Goal: Task Accomplishment & Management: Use online tool/utility

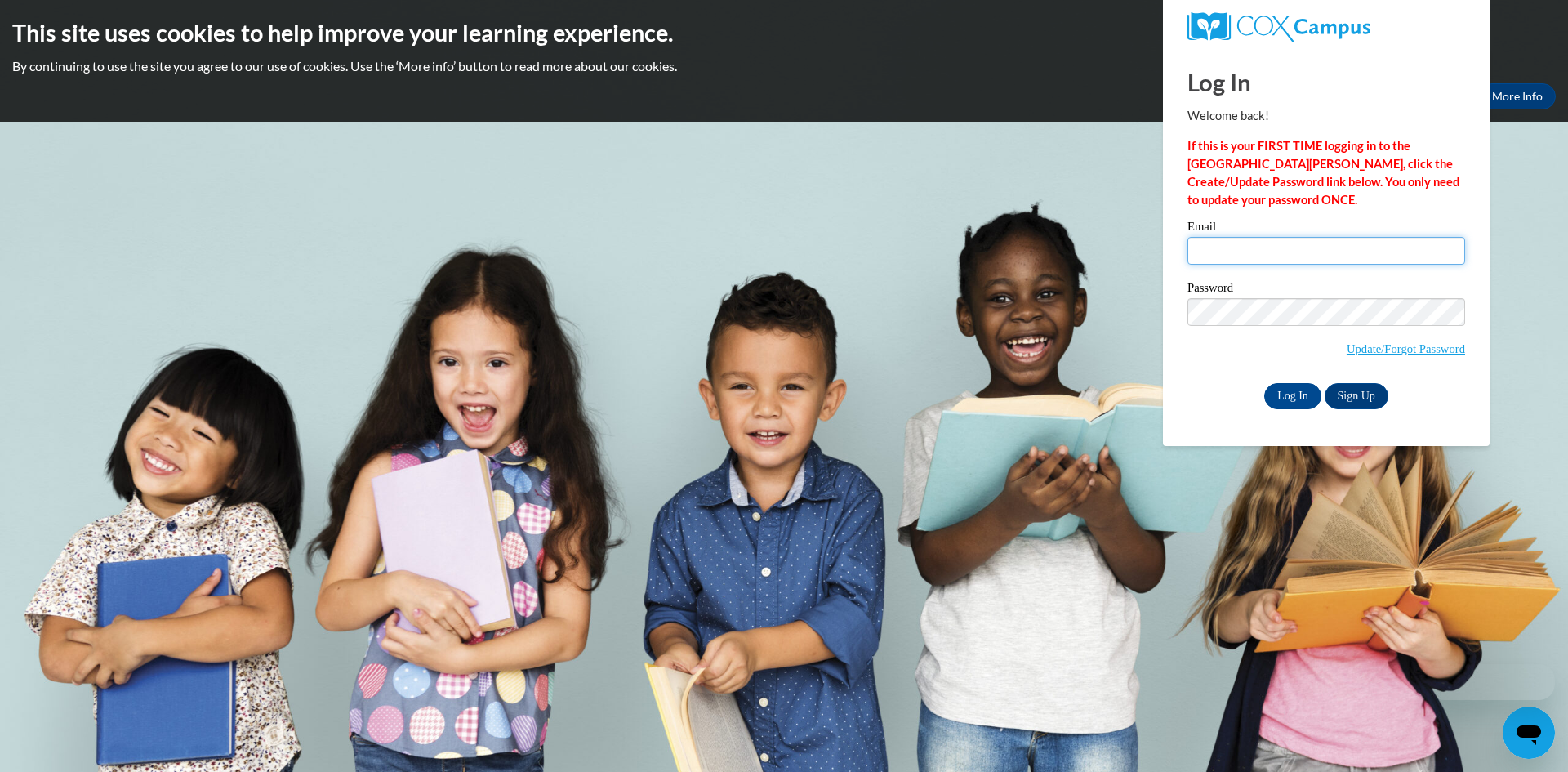
click at [1245, 255] on input "Email" at bounding box center [1326, 250] width 278 height 28
type input "K"
click at [1199, 251] on input "jlinburgen@operationshoestring.org" at bounding box center [1326, 250] width 278 height 28
type input "linburgen@operationshoestring.org"
click at [1270, 396] on input "Log In" at bounding box center [1293, 396] width 57 height 26
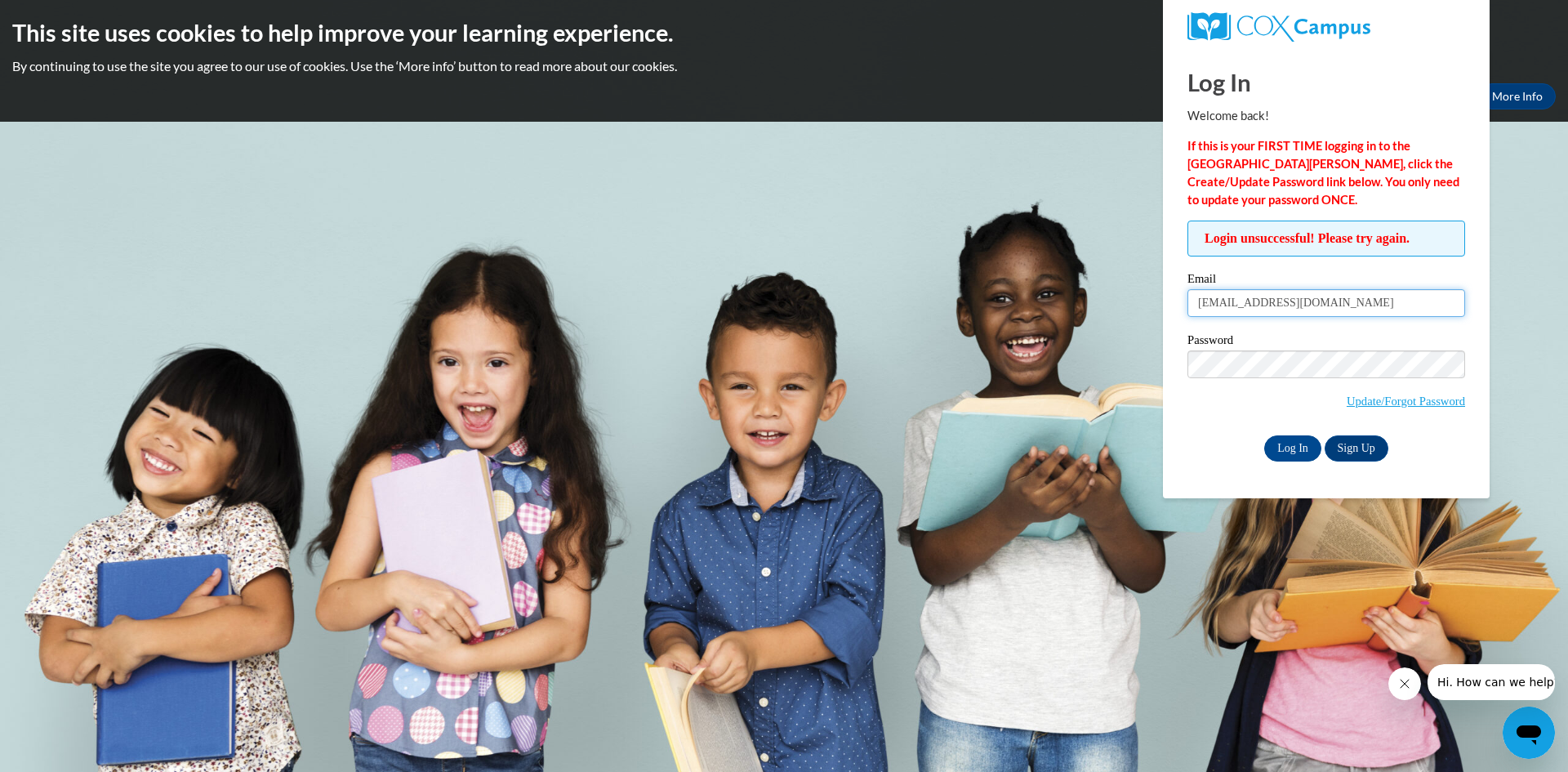
click at [1196, 301] on input "linburgen@operationshoestring.org" at bounding box center [1326, 302] width 278 height 28
type input "jlinburgen@operationshoestring.org"
click at [1288, 444] on input "Log In" at bounding box center [1293, 448] width 57 height 26
drag, startPoint x: 1381, startPoint y: 302, endPoint x: 1261, endPoint y: 316, distance: 120.8
click at [1261, 316] on input "jlinburgen@operationshoestring.org" at bounding box center [1326, 302] width 278 height 28
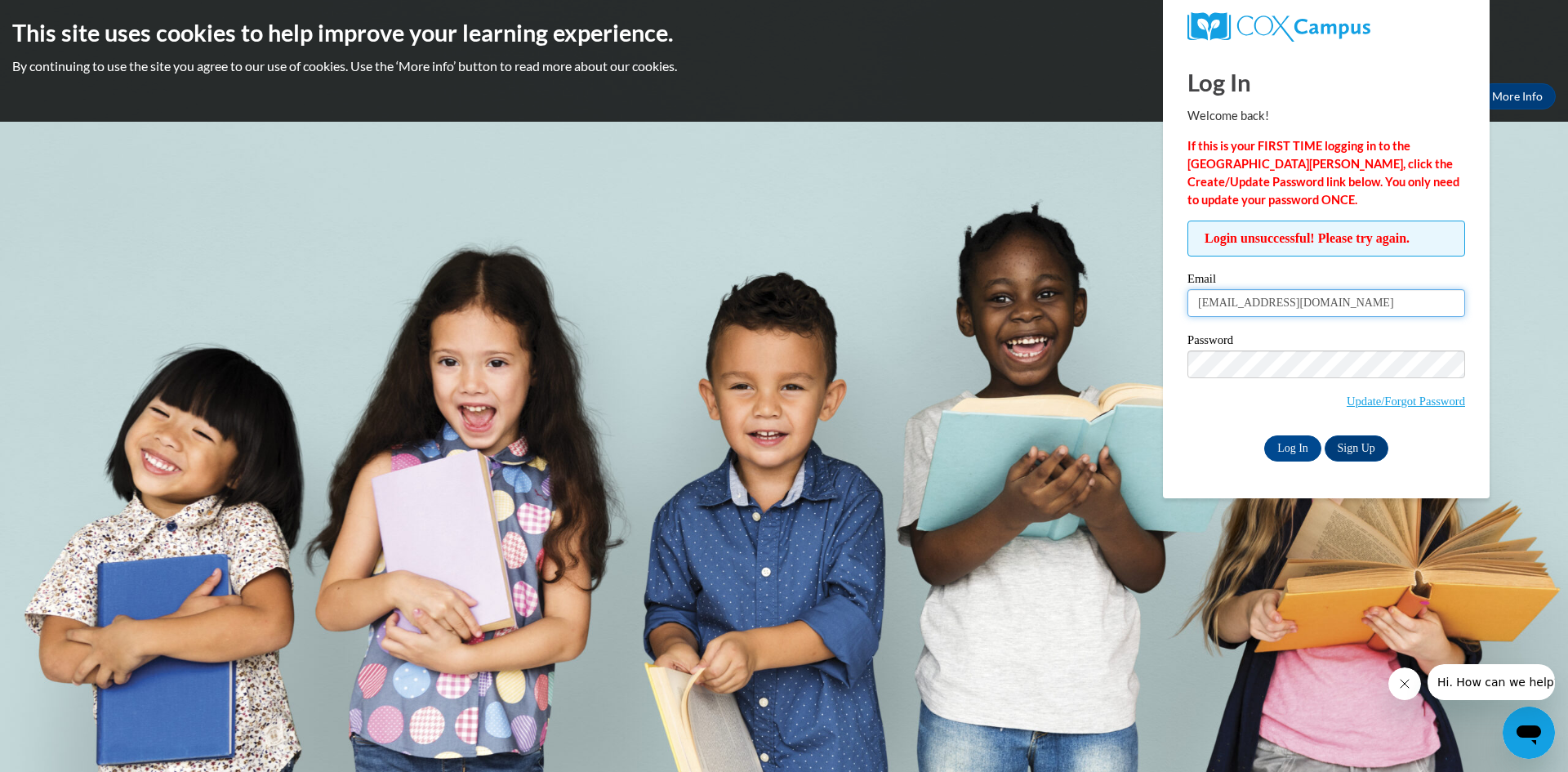
type input "jlinburgen@comcast.net"
click at [1286, 449] on input "Log In" at bounding box center [1293, 448] width 57 height 26
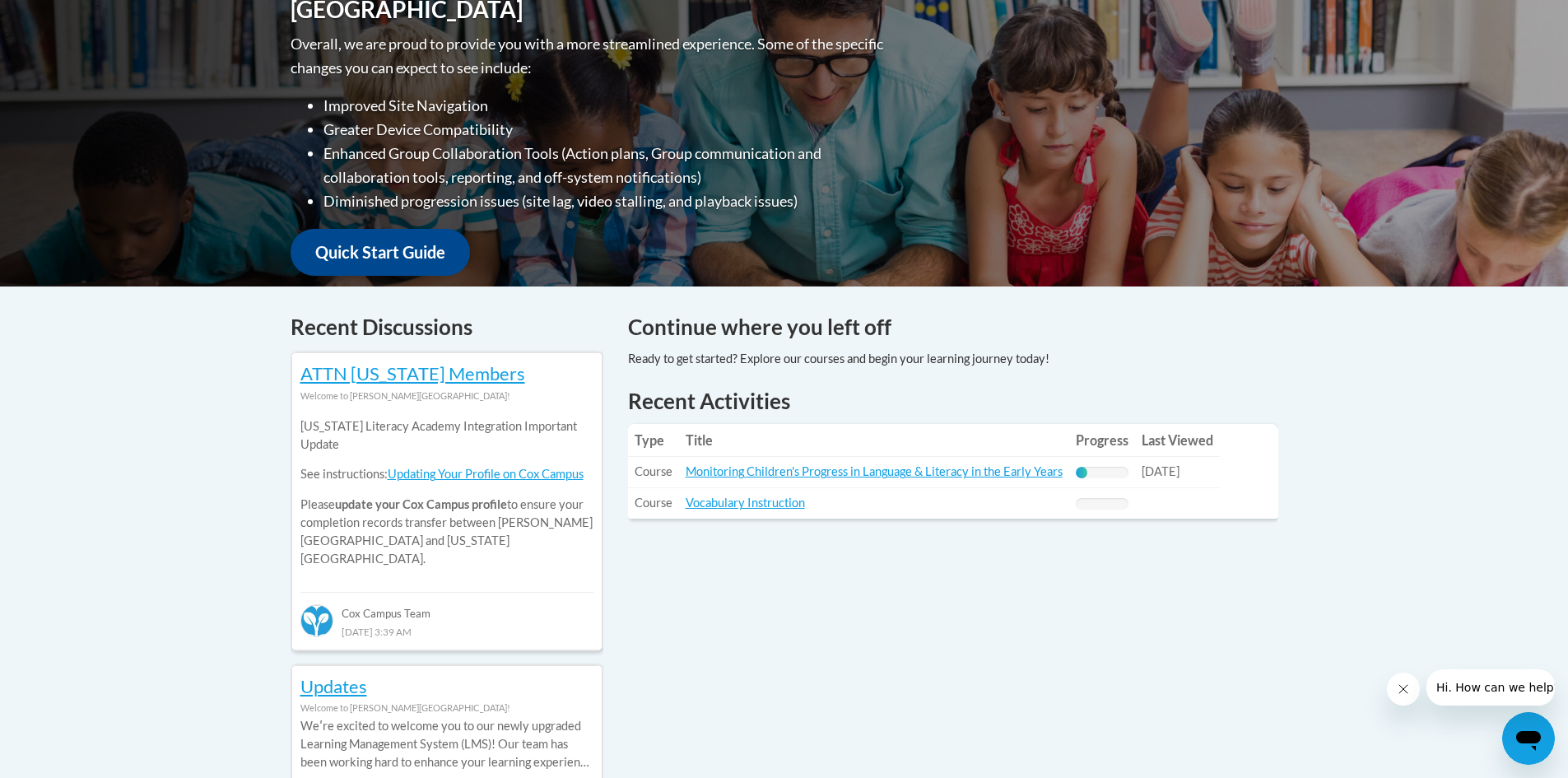
scroll to position [411, 0]
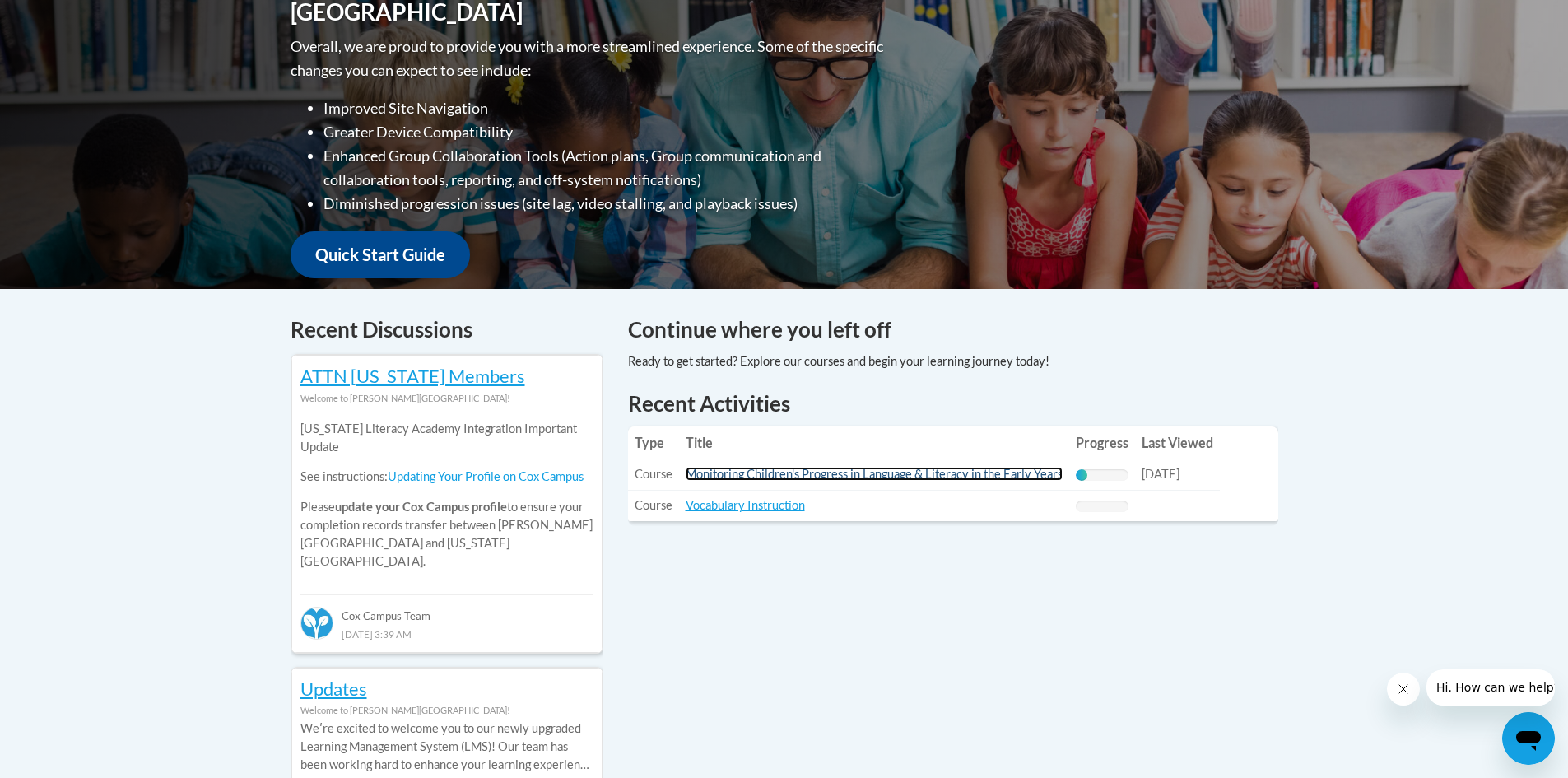
click at [699, 471] on link "Monitoring Children's Progress in Language & Literacy in the Early Years" at bounding box center [874, 473] width 377 height 14
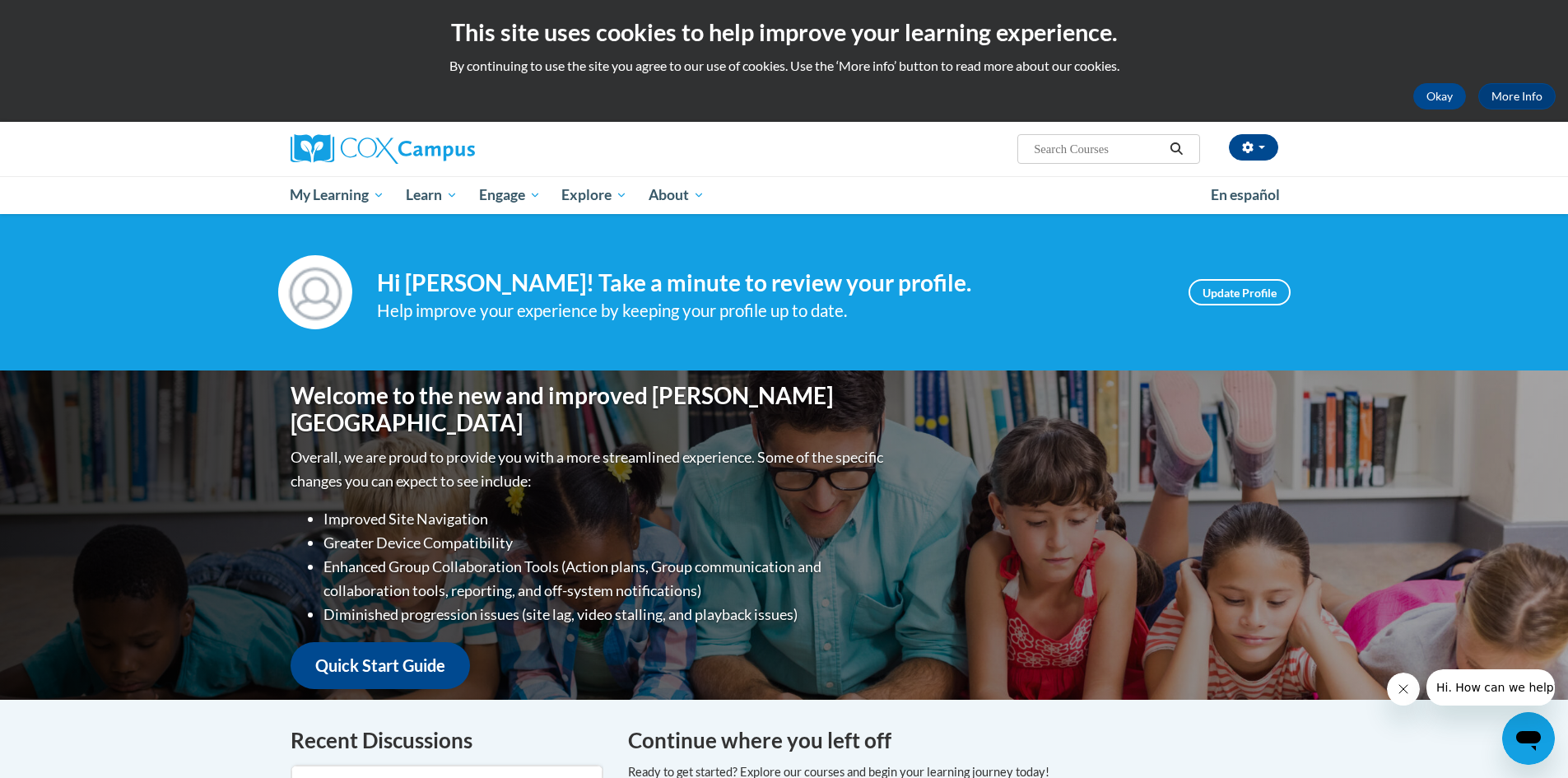
scroll to position [0, 0]
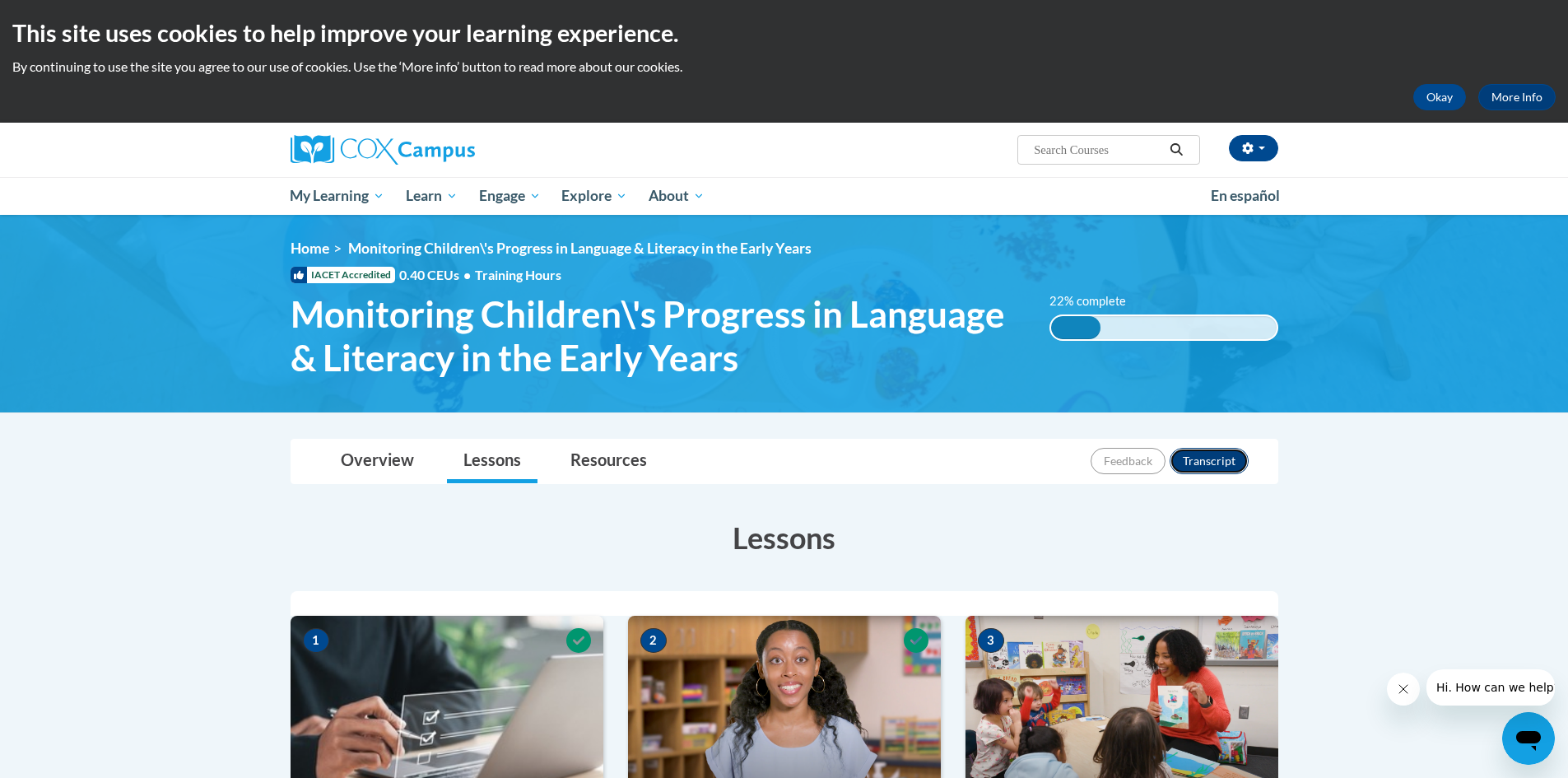
click at [1213, 463] on button "Transcript" at bounding box center [1208, 461] width 79 height 26
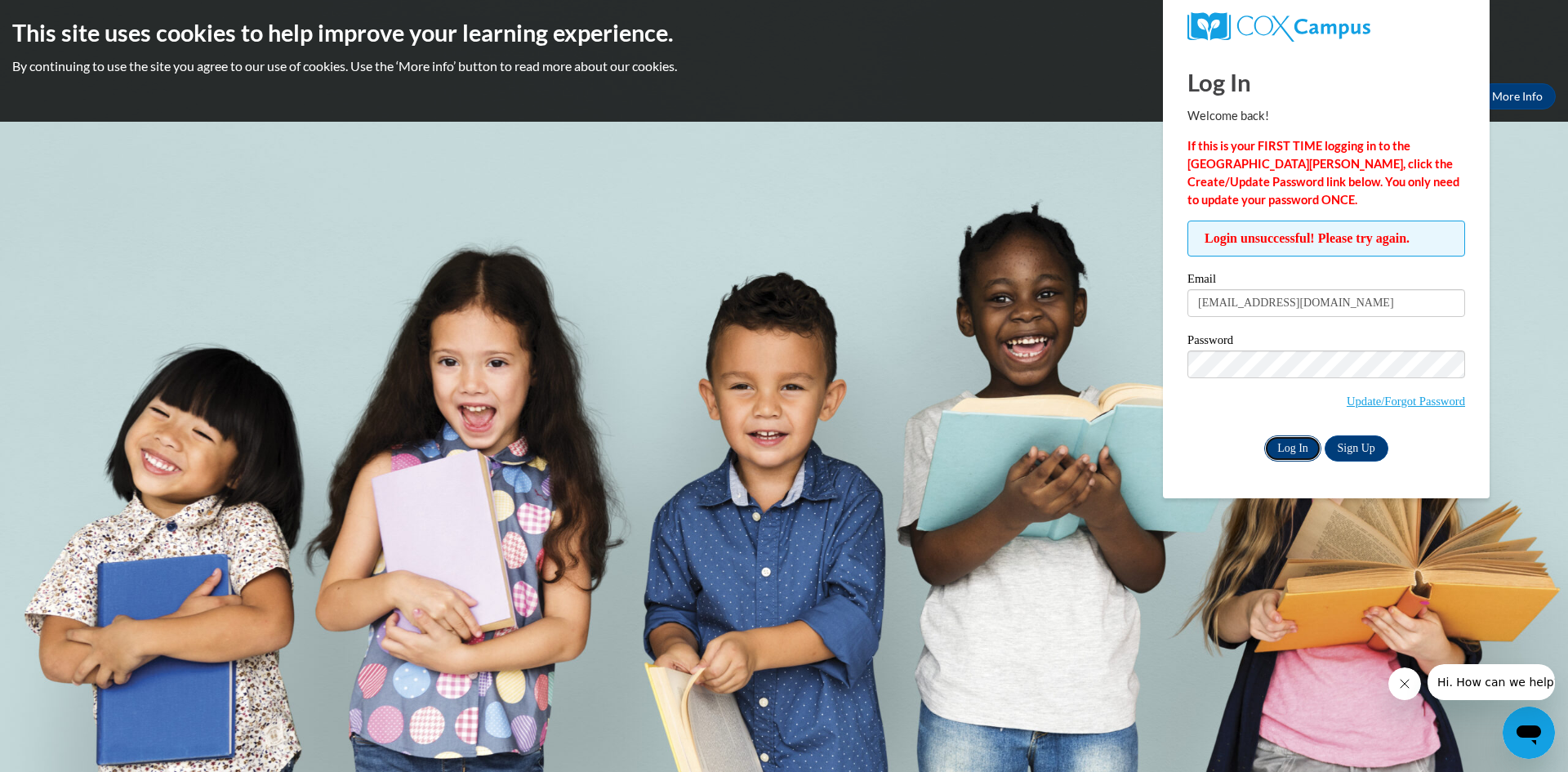
click at [1294, 447] on input "Log In" at bounding box center [1293, 448] width 57 height 26
click at [1284, 444] on input "Log In" at bounding box center [1293, 448] width 57 height 26
click at [1277, 442] on input "Log In" at bounding box center [1293, 448] width 57 height 26
click at [1292, 441] on input "Log In" at bounding box center [1293, 448] width 57 height 26
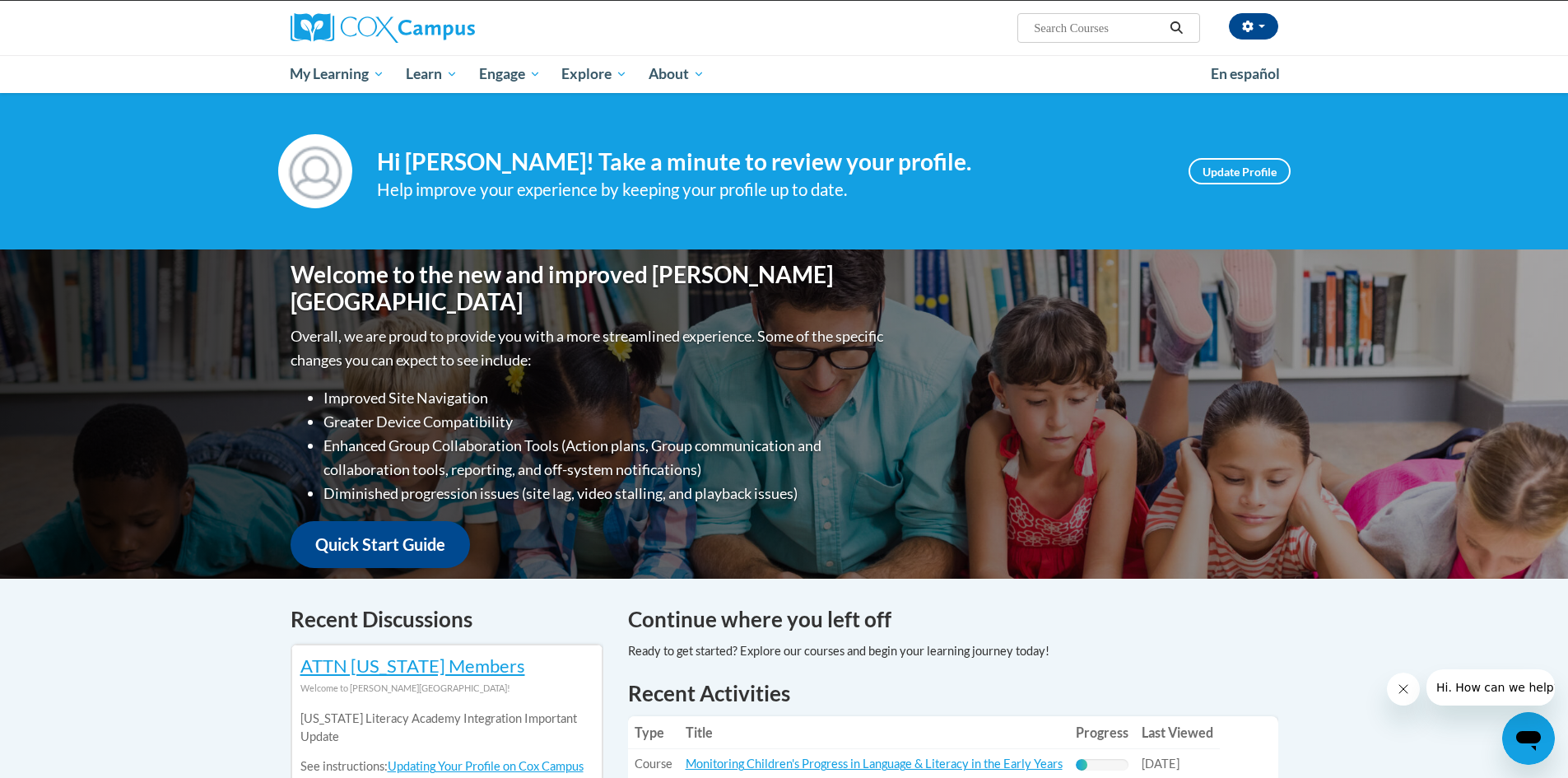
scroll to position [20, 0]
